Goal: Information Seeking & Learning: Learn about a topic

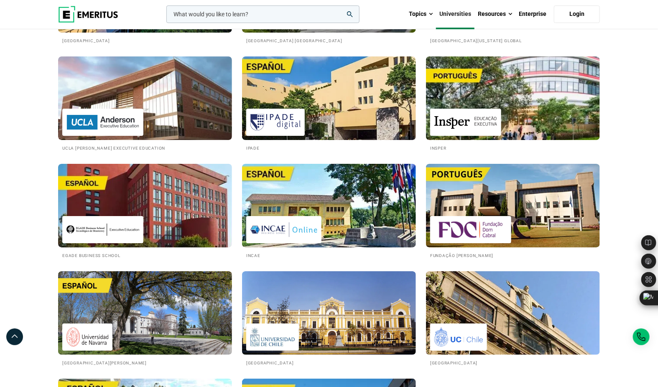
scroll to position [1296, 0]
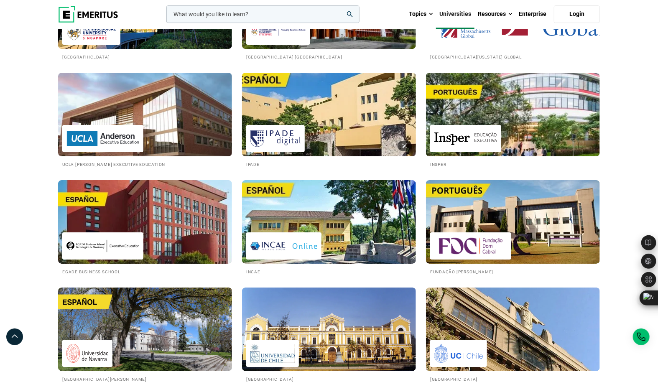
click at [347, 132] on img at bounding box center [329, 115] width 192 height 92
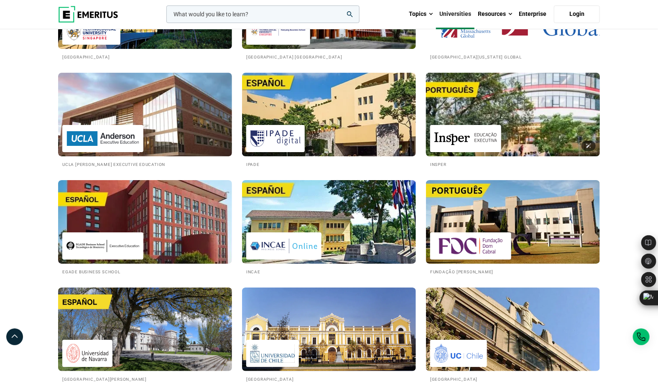
click at [543, 117] on img at bounding box center [514, 115] width 192 height 92
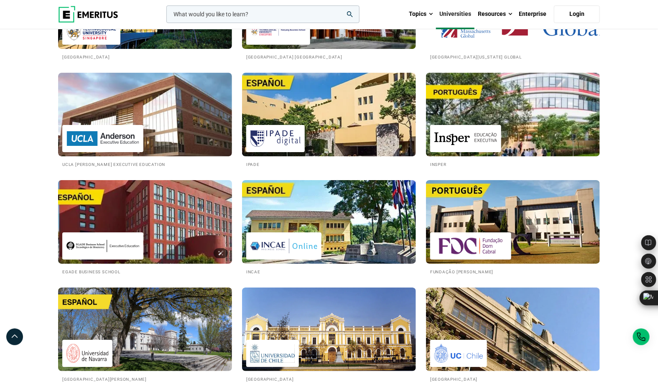
click at [169, 209] on img at bounding box center [145, 222] width 192 height 92
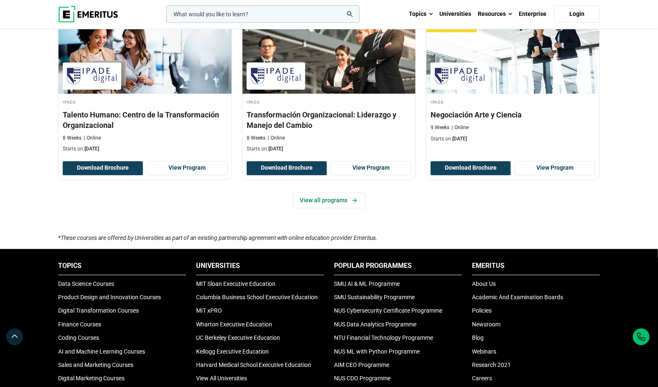
scroll to position [595, 0]
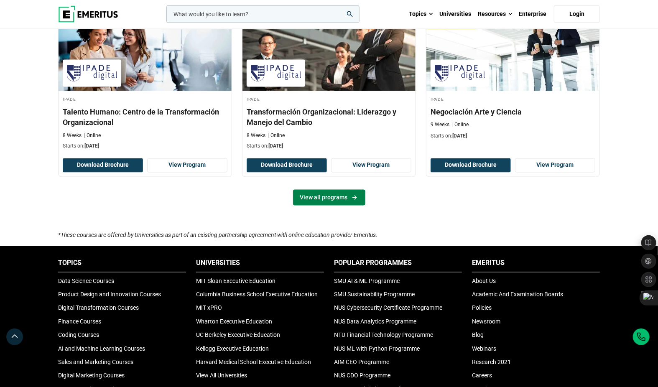
click at [327, 202] on link "View all programs" at bounding box center [329, 198] width 72 height 16
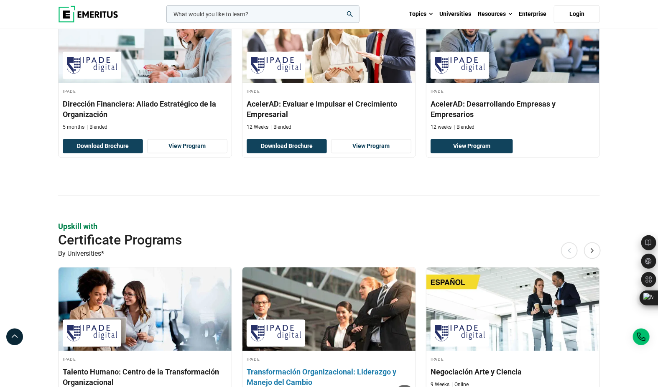
scroll to position [184, 0]
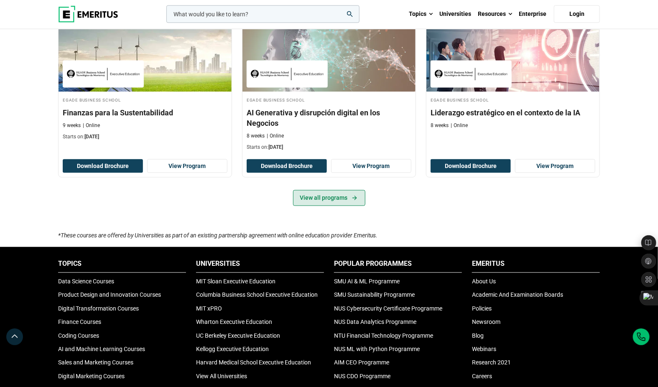
scroll to position [435, 0]
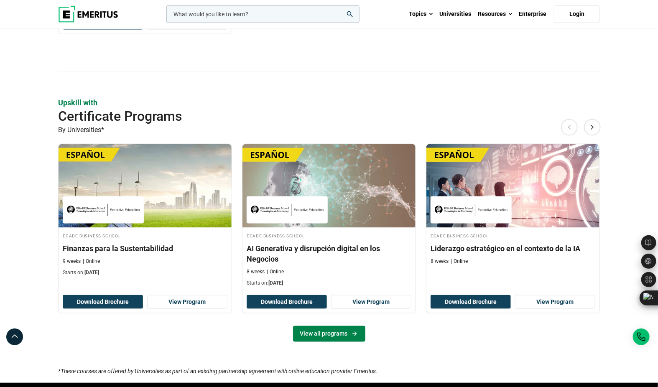
click at [336, 332] on link "View all programs" at bounding box center [329, 334] width 72 height 16
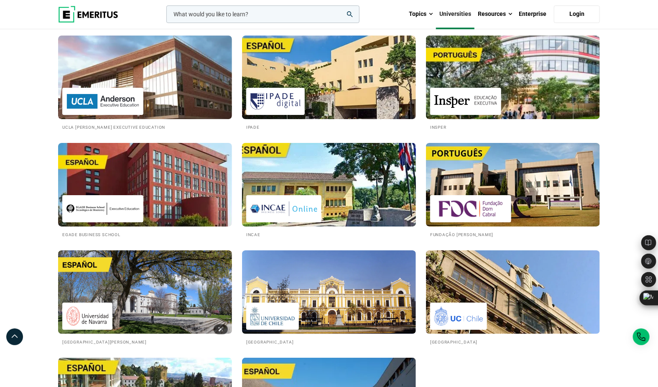
scroll to position [1335, 0]
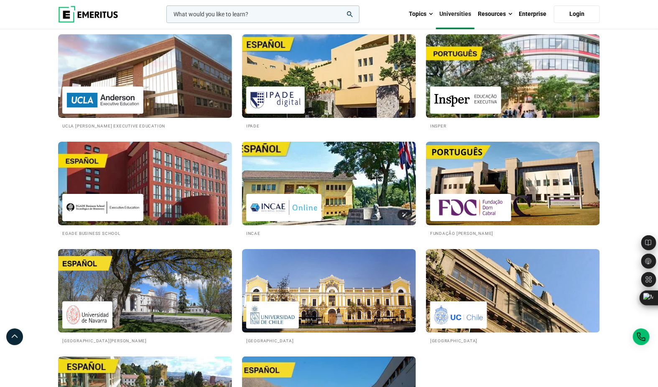
click at [330, 200] on img at bounding box center [329, 184] width 192 height 92
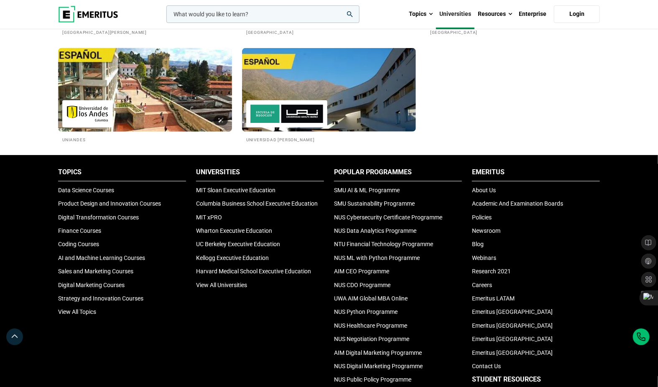
scroll to position [1644, 0]
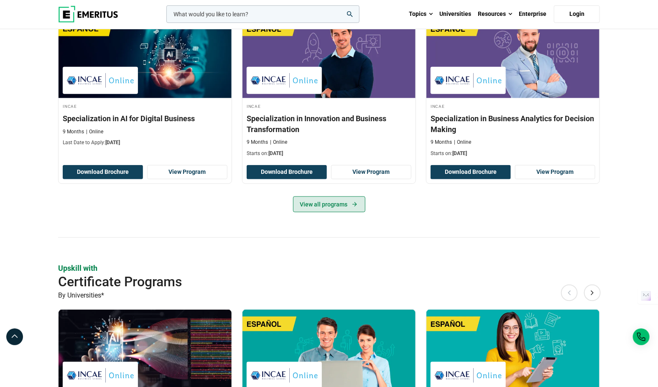
scroll to position [331, 0]
click at [342, 197] on link "View all programs" at bounding box center [329, 205] width 72 height 16
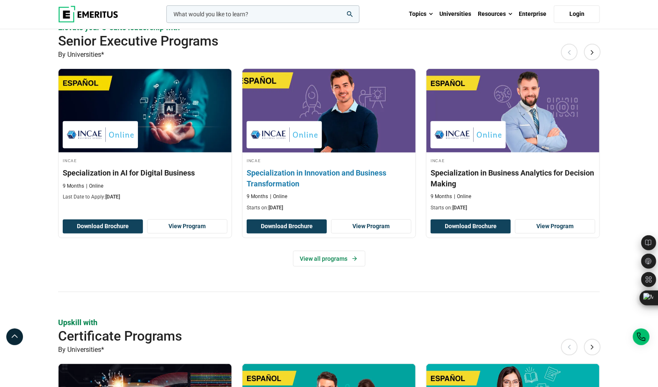
scroll to position [253, 0]
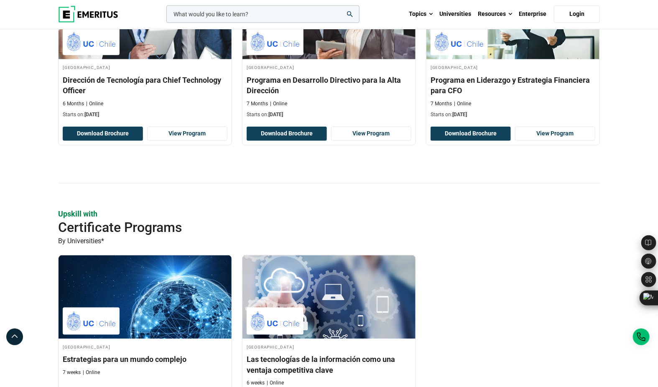
scroll to position [507, 0]
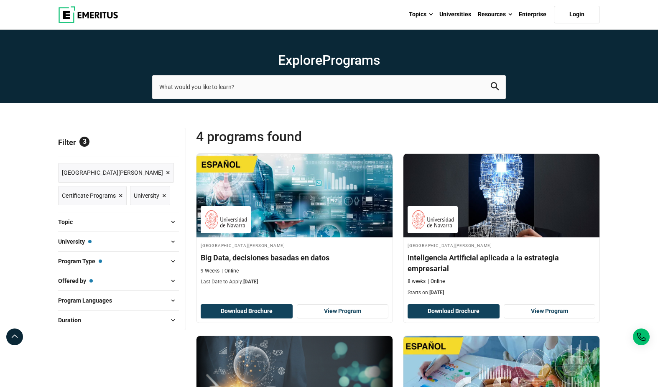
scroll to position [335, 0]
